Goal: Task Accomplishment & Management: Manage account settings

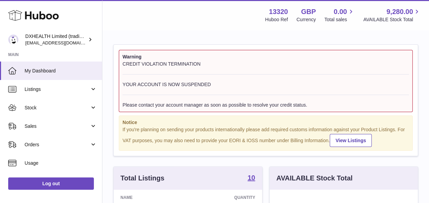
scroll to position [107, 148]
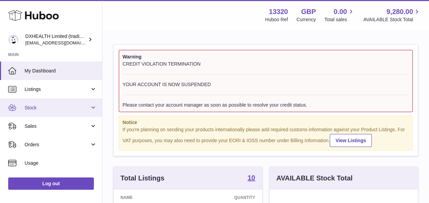
click at [38, 107] on span "Stock" at bounding box center [57, 107] width 65 height 6
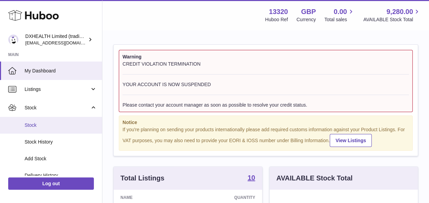
click at [44, 126] on span "Stock" at bounding box center [61, 125] width 72 height 6
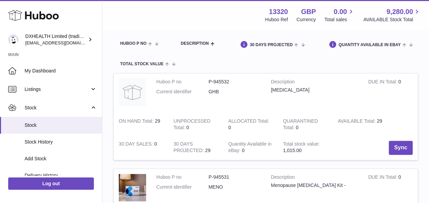
scroll to position [137, 0]
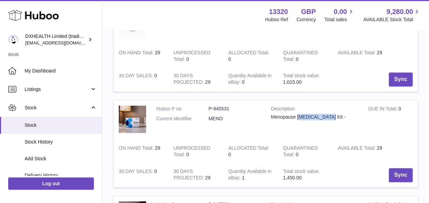
drag, startPoint x: 300, startPoint y: 118, endPoint x: 332, endPoint y: 117, distance: 31.1
click at [332, 117] on div "Menopause [MEDICAL_DATA] Kit -" at bounding box center [314, 117] width 87 height 6
copy div "[MEDICAL_DATA] Kit"
